Goal: Task Accomplishment & Management: Use online tool/utility

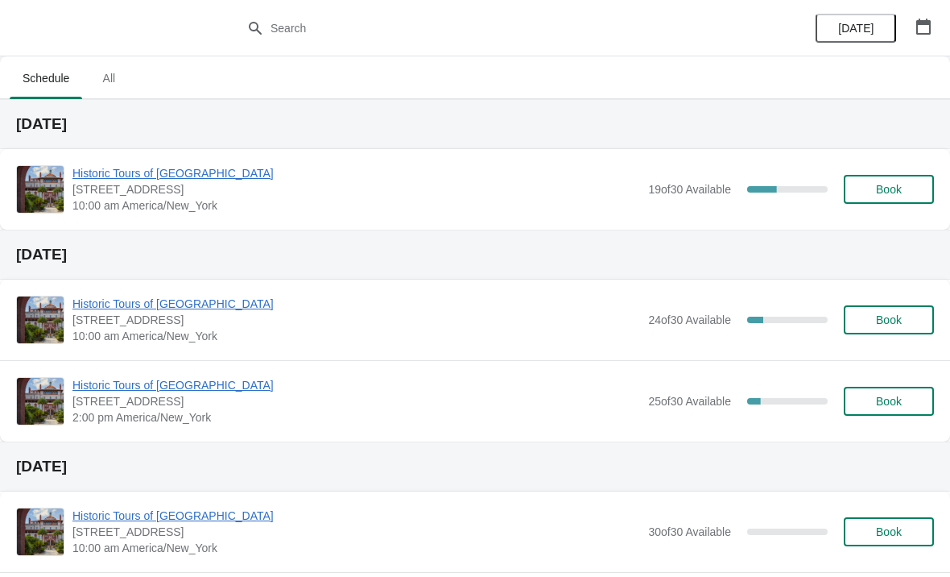
click at [174, 180] on span "Historic Tours of [GEOGRAPHIC_DATA]" at bounding box center [356, 173] width 568 height 16
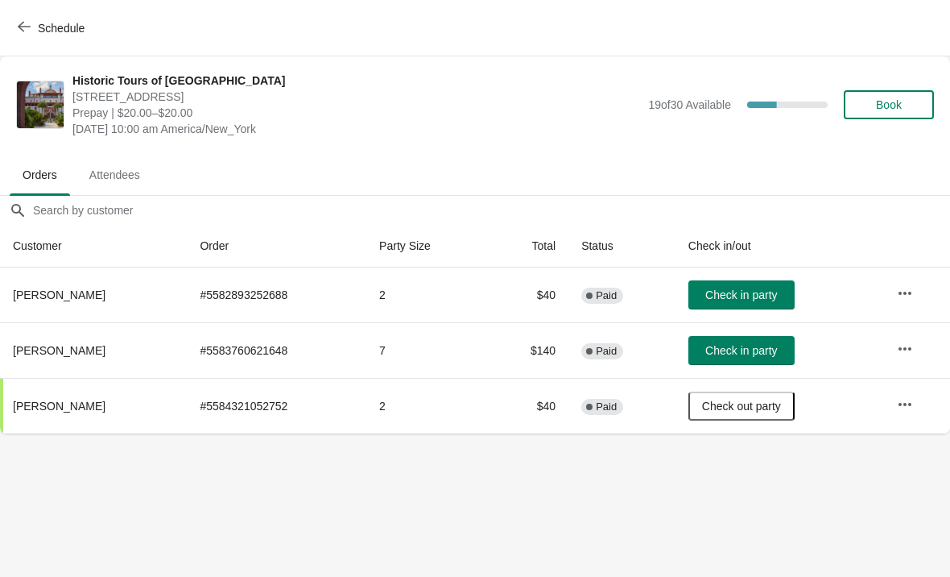
click at [24, 41] on button "Schedule" at bounding box center [52, 28] width 89 height 29
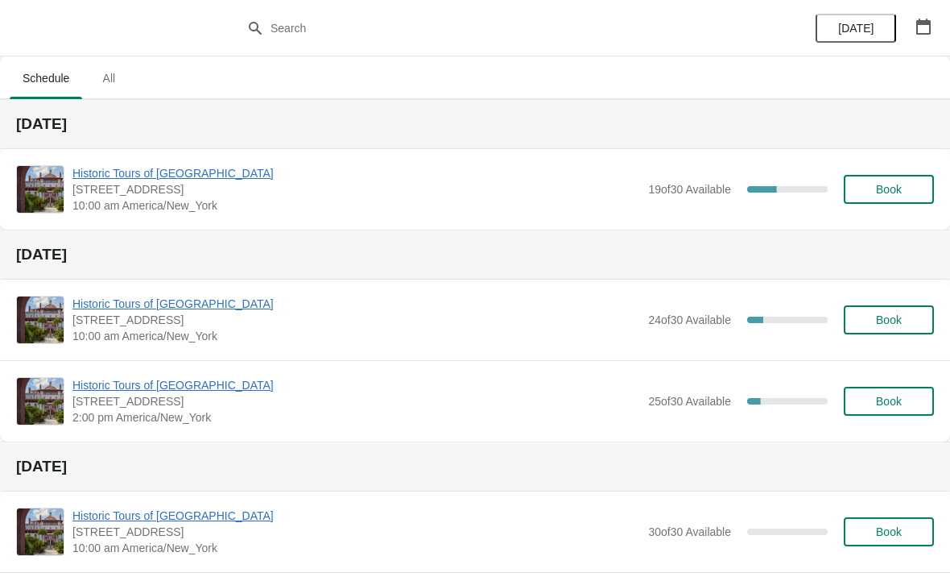
click at [89, 180] on span "Historic Tours of [GEOGRAPHIC_DATA]" at bounding box center [356, 173] width 568 height 16
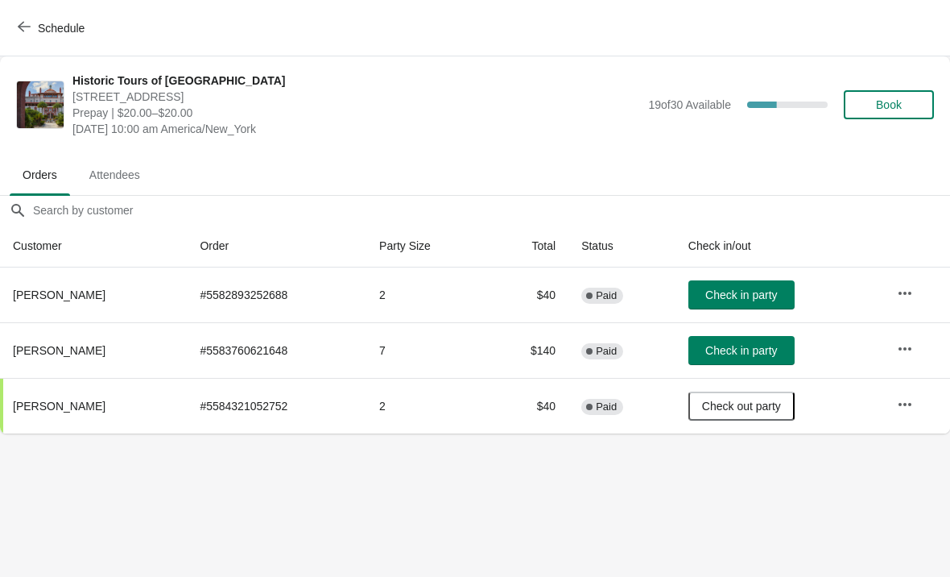
click at [19, 24] on icon "button" at bounding box center [24, 26] width 13 height 13
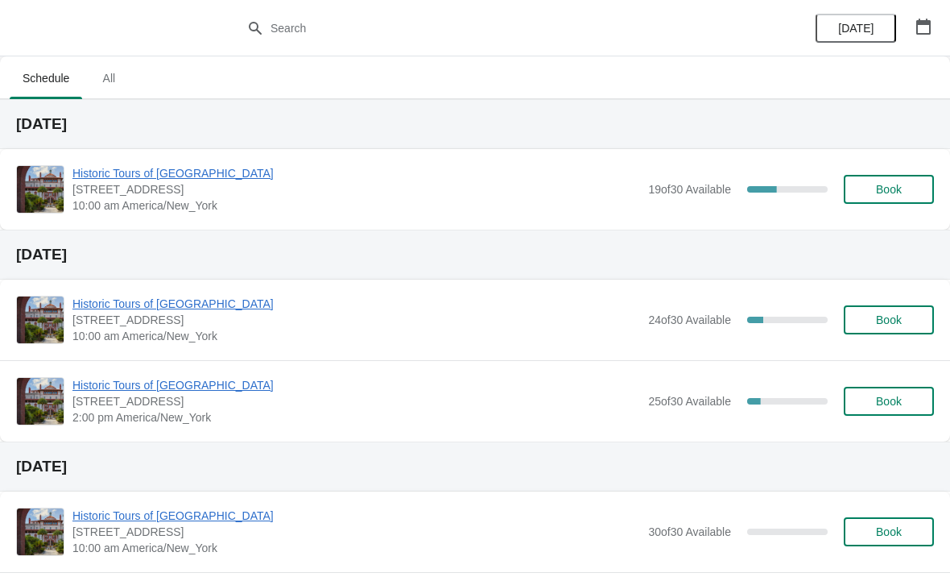
click at [147, 155] on div "Historic Tours of Flagler College 74 King Street, St. Augustine, FL, USA 10:00 …" at bounding box center [475, 189] width 950 height 81
click at [98, 180] on span "Historic Tours of [GEOGRAPHIC_DATA]" at bounding box center [356, 173] width 568 height 16
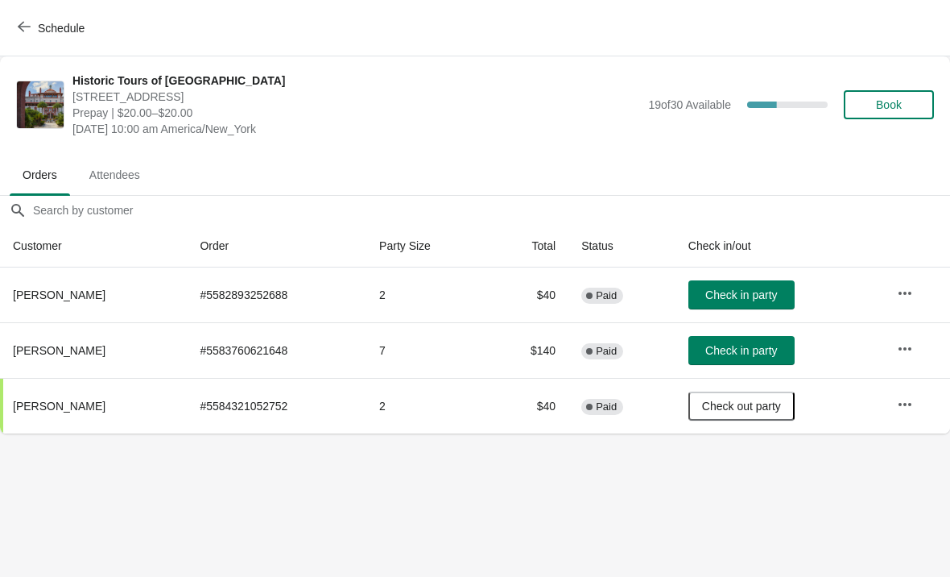
click at [756, 354] on span "Check in party" at bounding box center [742, 350] width 72 height 13
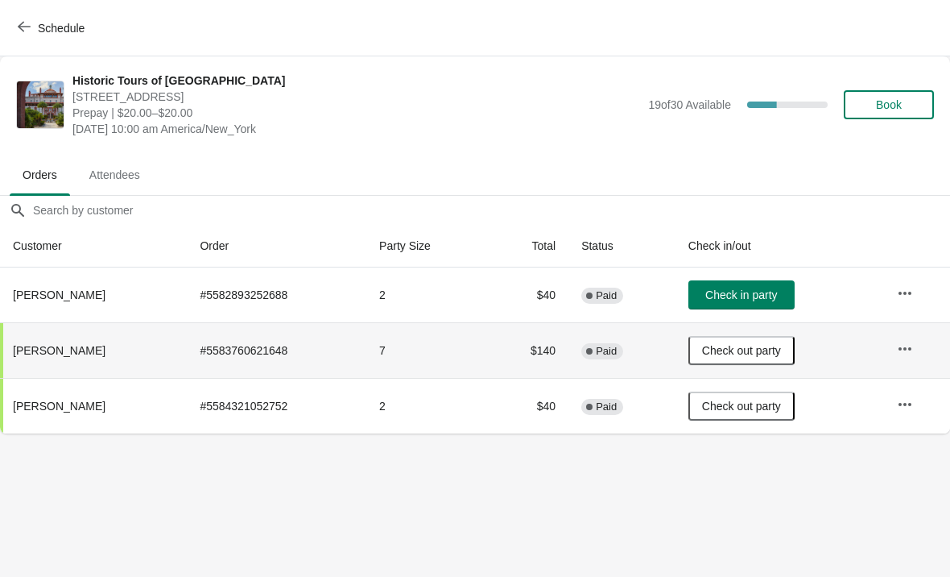
click at [732, 349] on span "Check out party" at bounding box center [741, 350] width 79 height 13
click at [23, 25] on icon "button" at bounding box center [24, 26] width 13 height 13
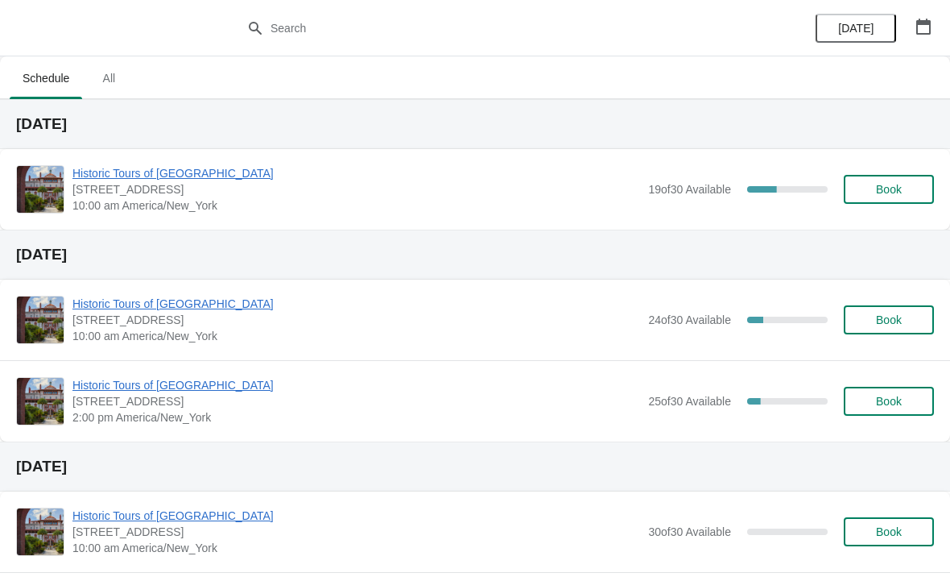
click at [86, 166] on span "Historic Tours of [GEOGRAPHIC_DATA]" at bounding box center [356, 173] width 568 height 16
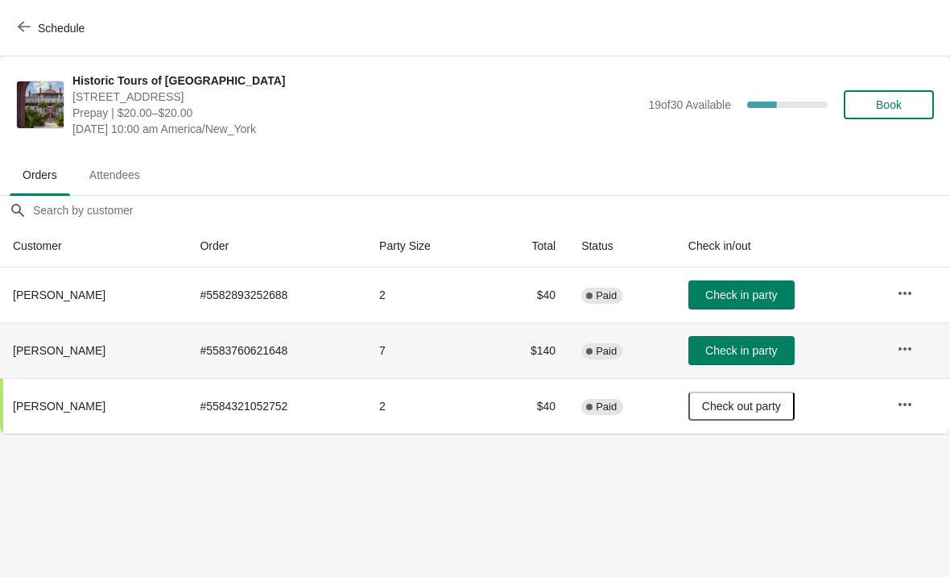
click at [748, 353] on span "Check in party" at bounding box center [742, 350] width 72 height 13
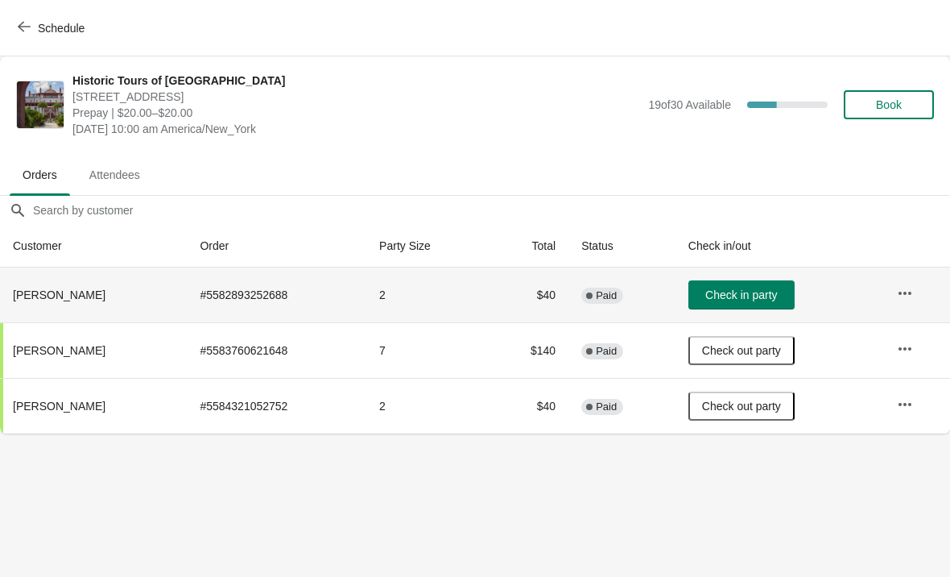
click at [760, 296] on span "Check in party" at bounding box center [742, 294] width 72 height 13
